Goal: Browse casually

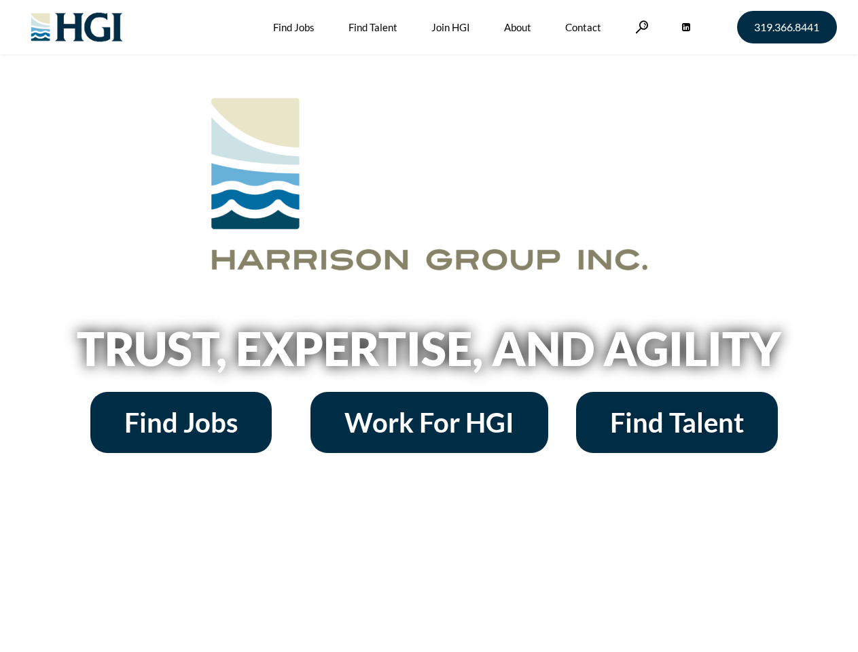
click at [429, 326] on h2 "Trust, Expertise, and Agility" at bounding box center [429, 348] width 775 height 46
click at [640, 27] on link at bounding box center [642, 26] width 14 height 13
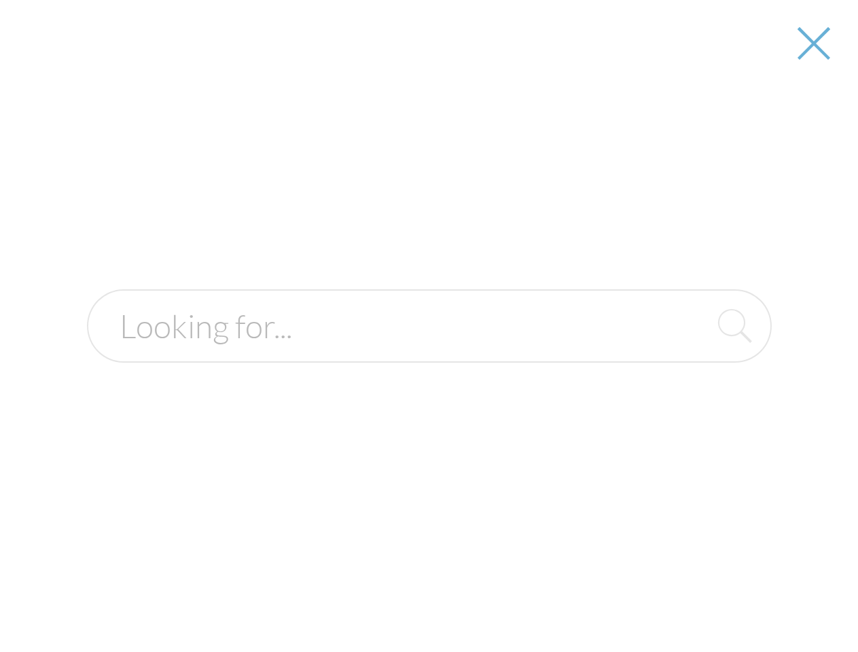
click at [429, 353] on h2 "Trust, Expertise, and Agility" at bounding box center [429, 348] width 775 height 46
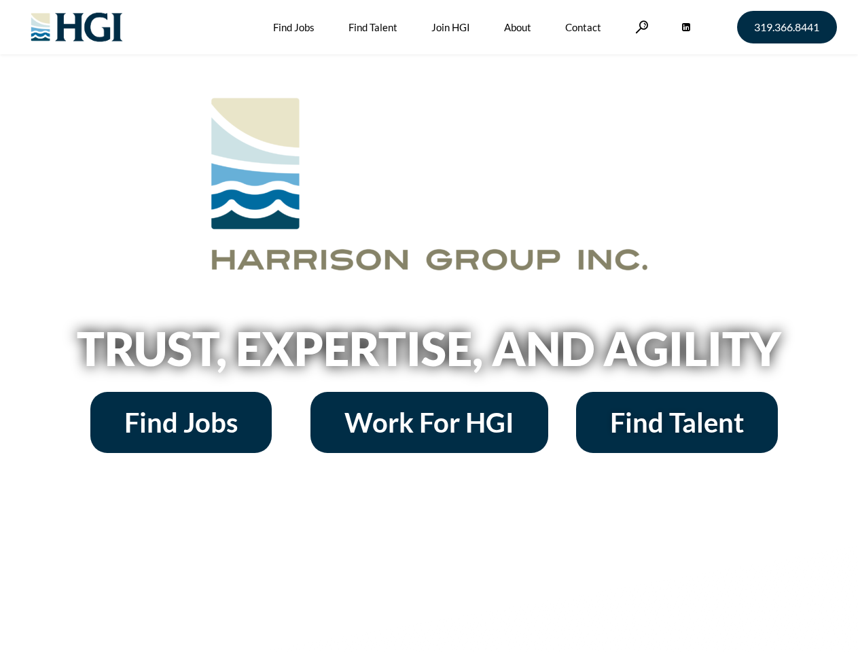
click at [429, 326] on h2 "Trust, Expertise, and Agility" at bounding box center [429, 348] width 775 height 46
click at [640, 27] on link at bounding box center [642, 26] width 14 height 13
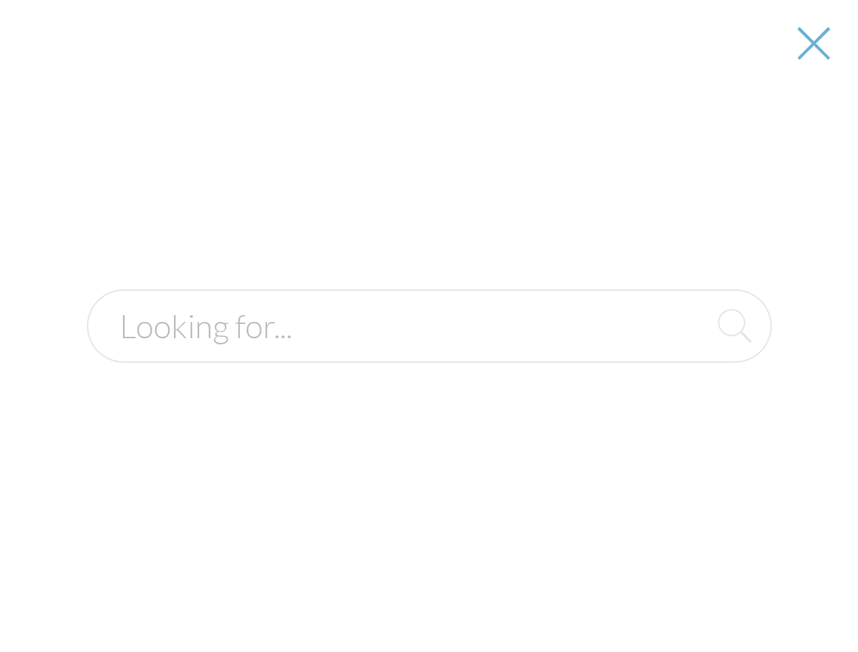
click at [429, 353] on h2 "Trust, Expertise, and Agility" at bounding box center [429, 348] width 775 height 46
